Goal: Information Seeking & Learning: Check status

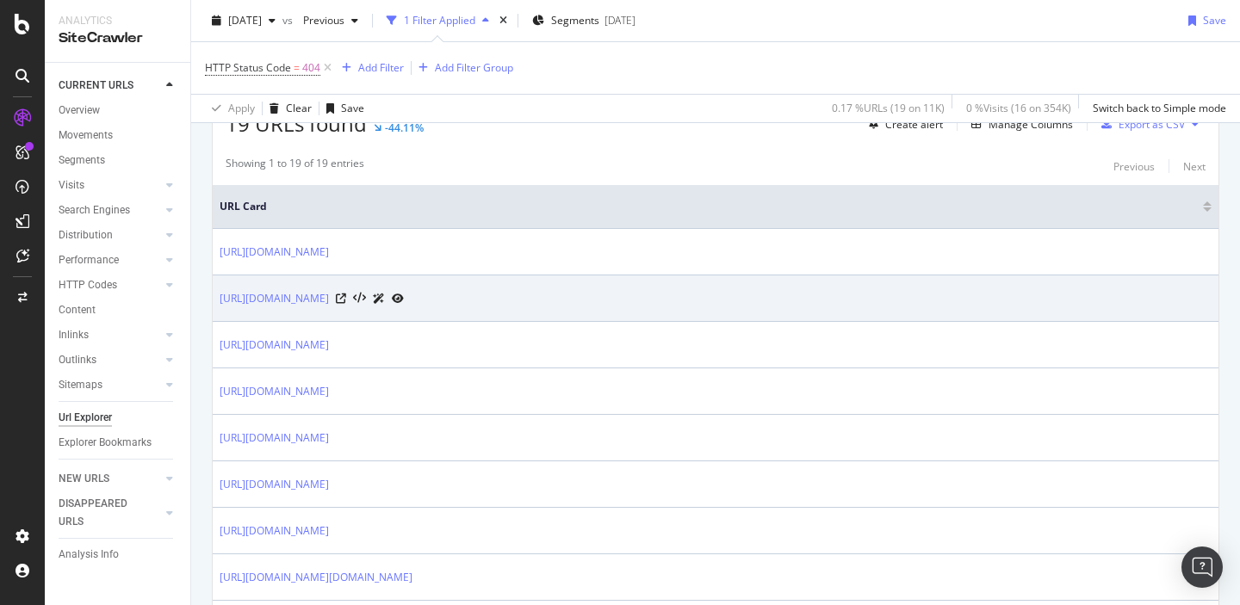
scroll to position [336, 0]
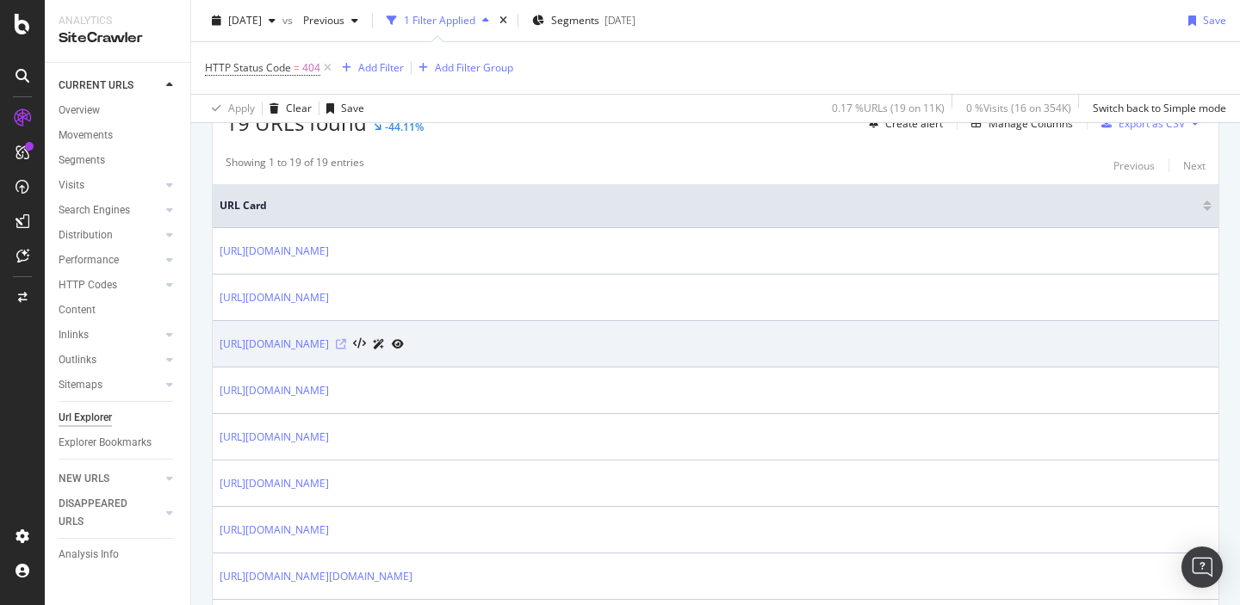
click at [346, 343] on icon at bounding box center [341, 344] width 10 height 10
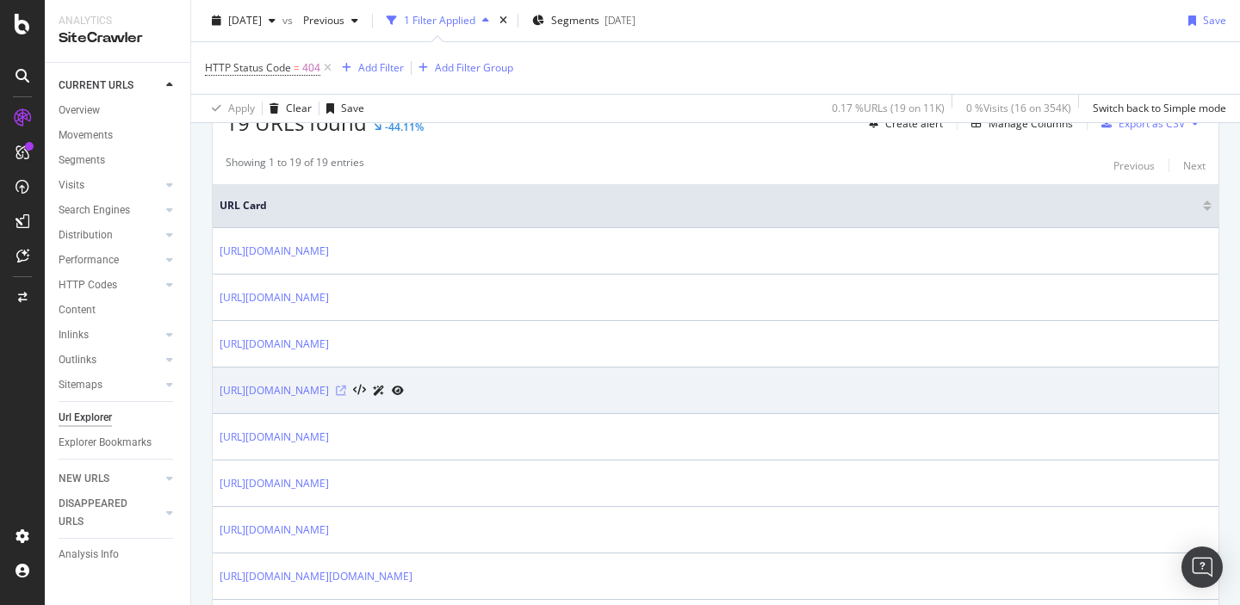
click at [346, 388] on icon at bounding box center [341, 391] width 10 height 10
click at [346, 393] on icon at bounding box center [341, 391] width 10 height 10
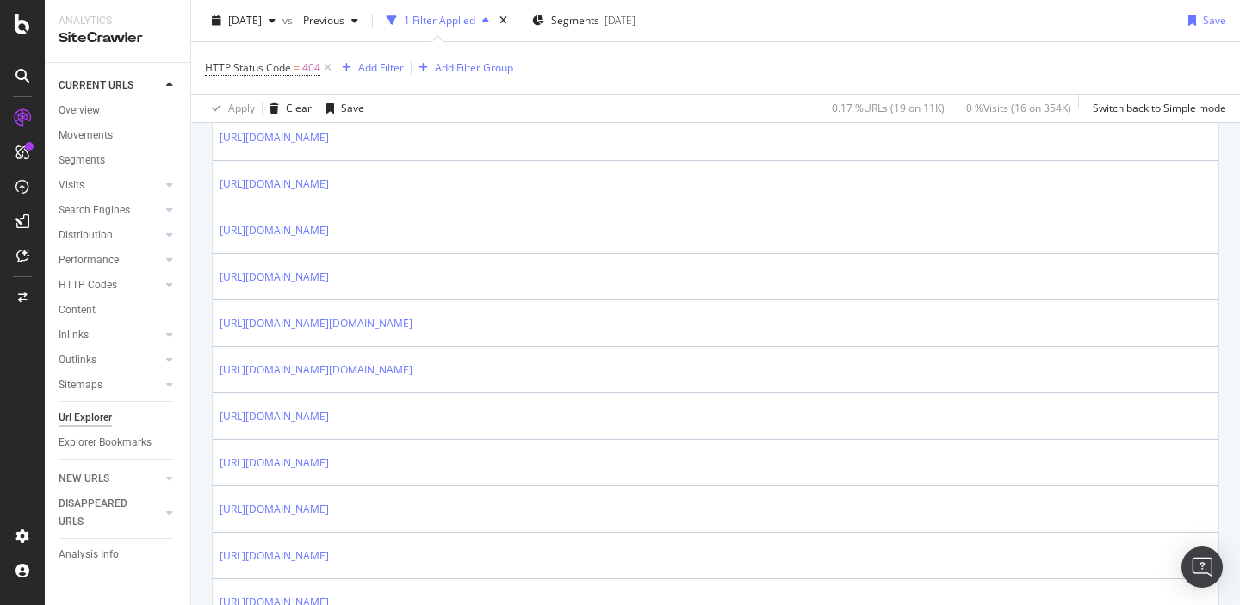
scroll to position [591, 0]
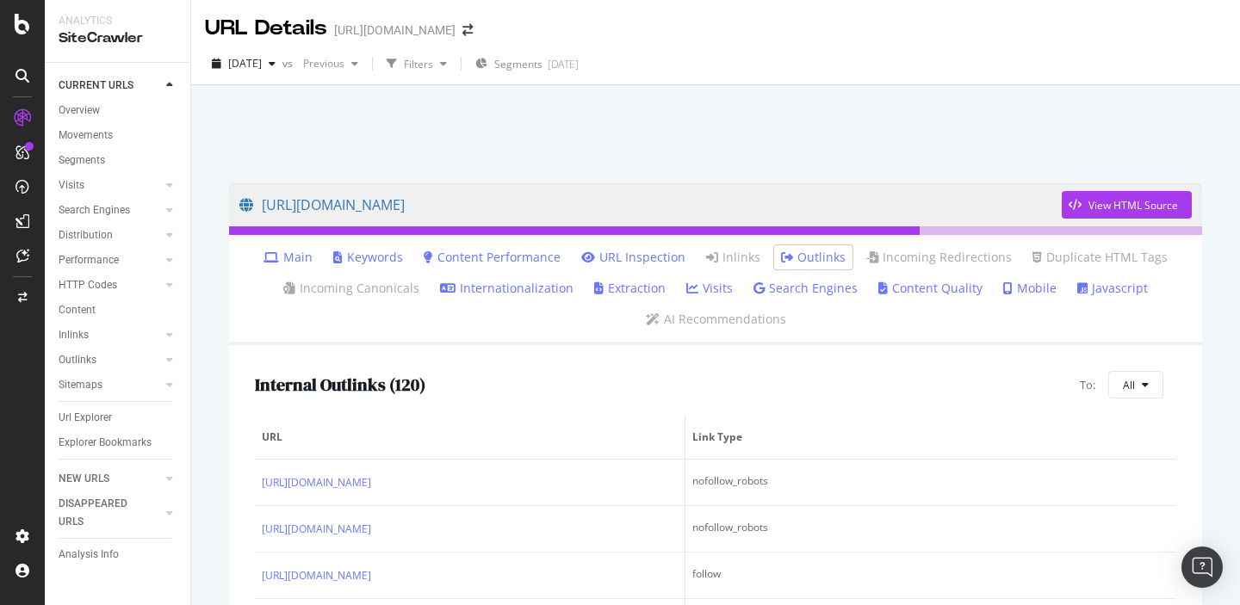
click at [500, 294] on link "Internationalization" at bounding box center [506, 288] width 133 height 17
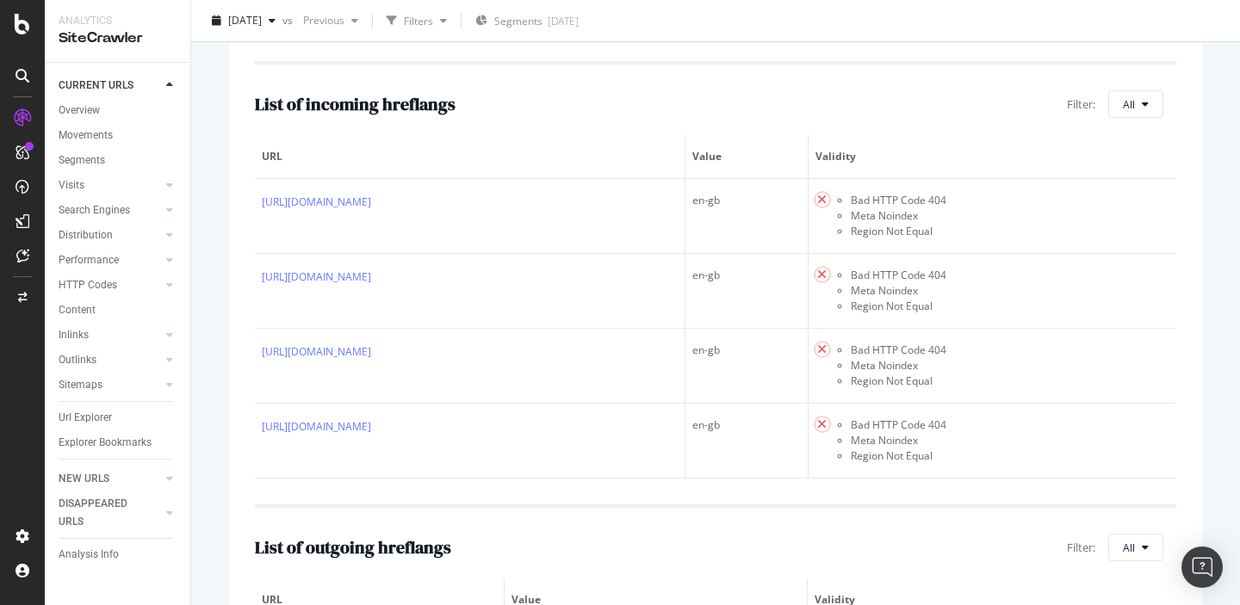
scroll to position [441, 0]
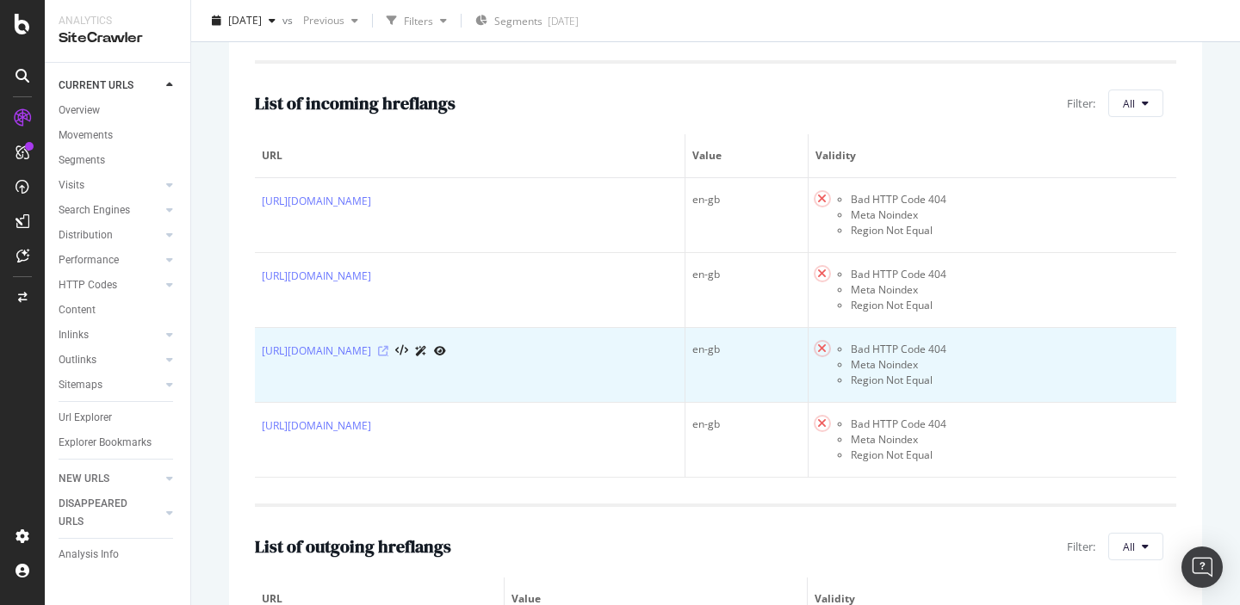
click at [388, 350] on icon at bounding box center [383, 351] width 10 height 10
click at [388, 355] on icon at bounding box center [383, 351] width 10 height 10
